Goal: Use online tool/utility: Utilize a website feature to perform a specific function

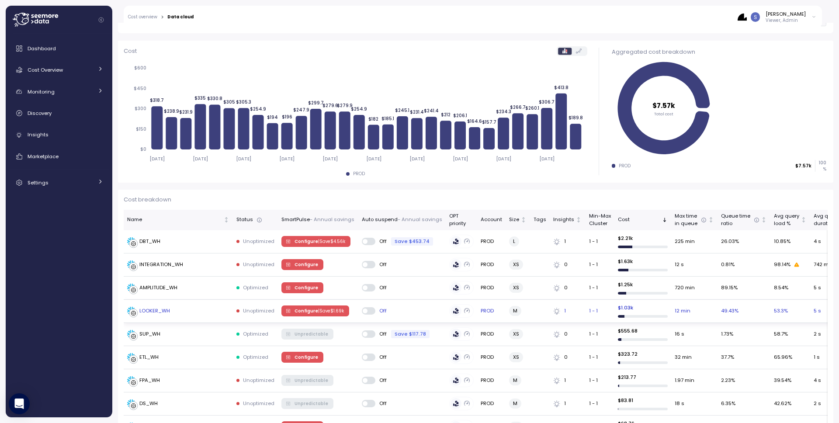
scroll to position [116, 0]
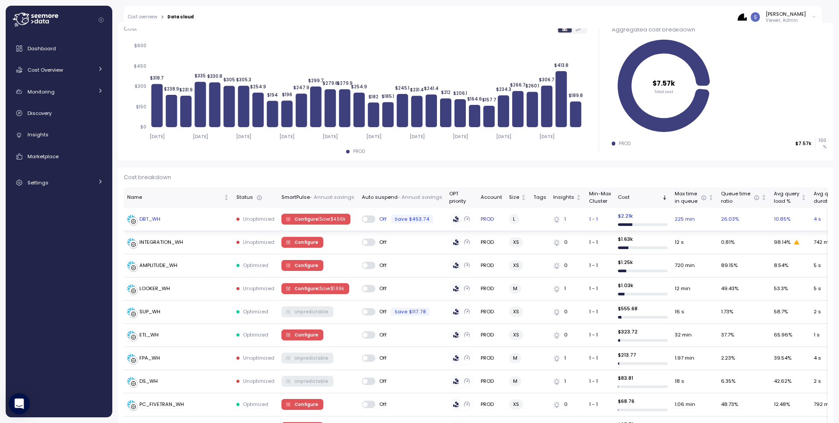
click at [154, 222] on div "DBT_WH" at bounding box center [149, 219] width 21 height 8
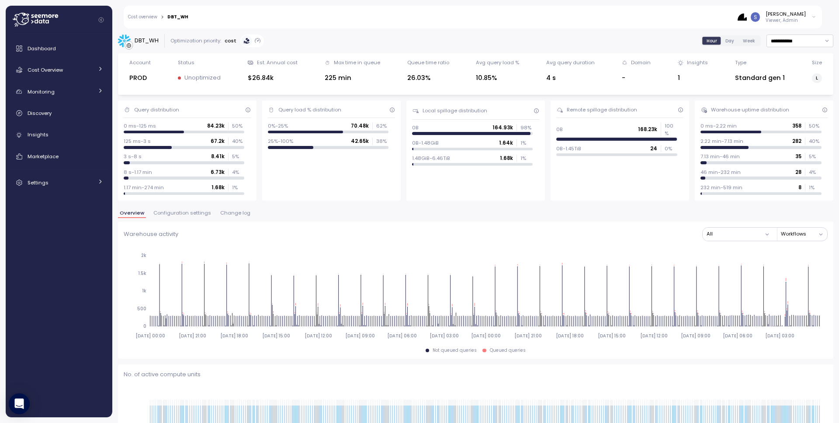
click at [187, 213] on span "Configuration settings" at bounding box center [182, 213] width 58 height 5
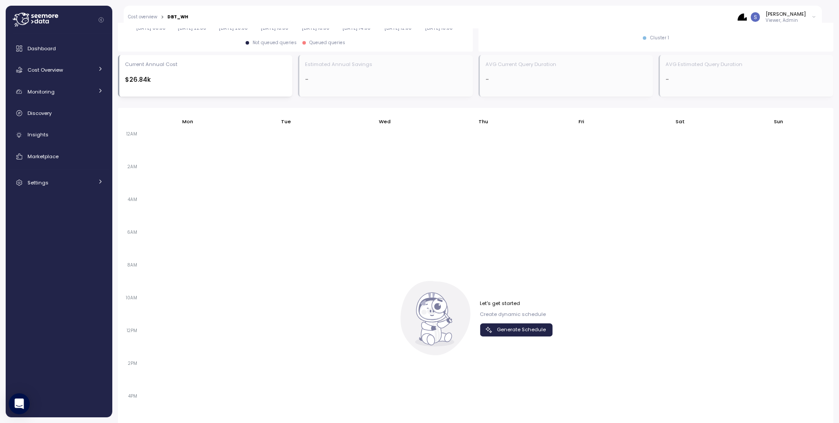
scroll to position [564, 0]
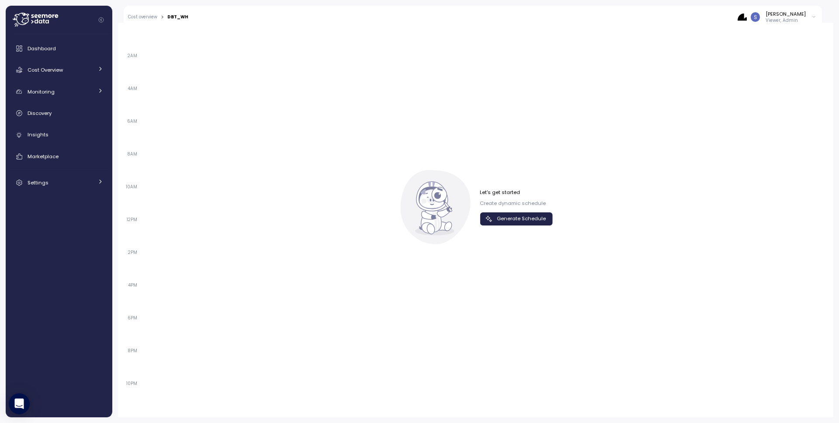
click at [533, 219] on span "Generate Schedule" at bounding box center [521, 219] width 49 height 12
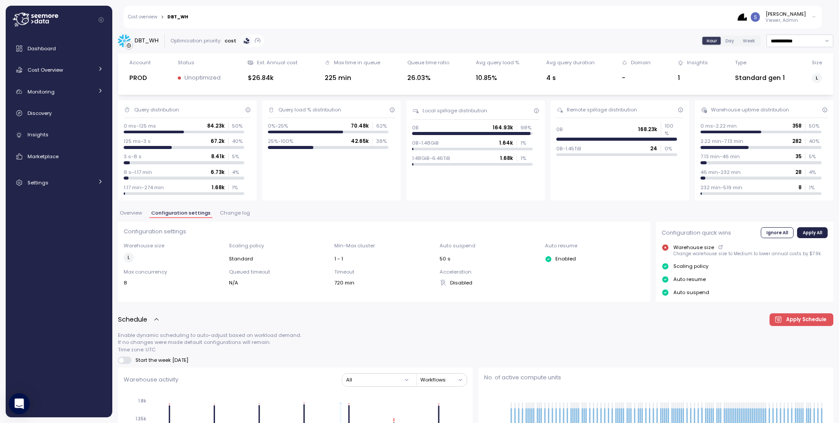
scroll to position [415, 0]
